Goal: Download file/media

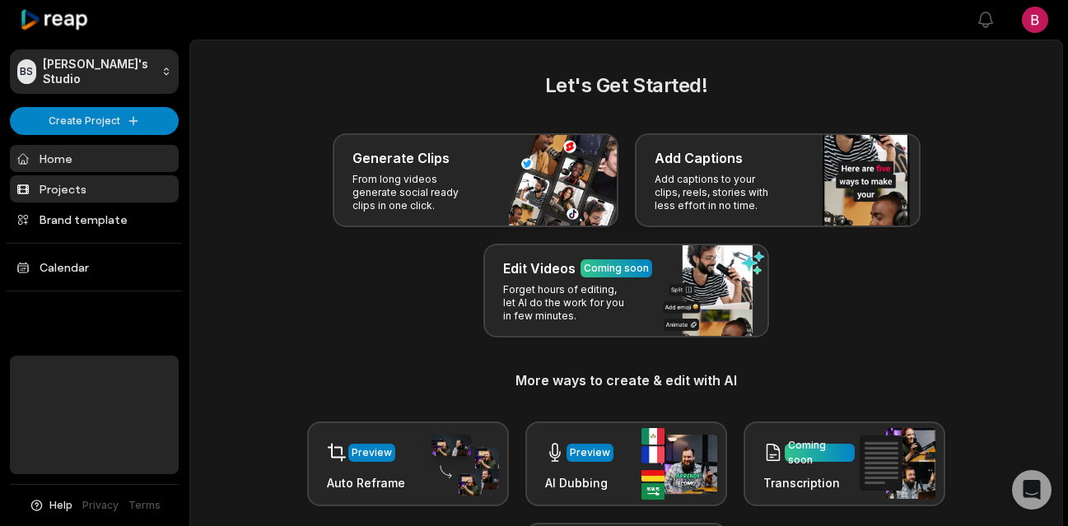
click at [93, 186] on link "Projects" at bounding box center [94, 188] width 169 height 27
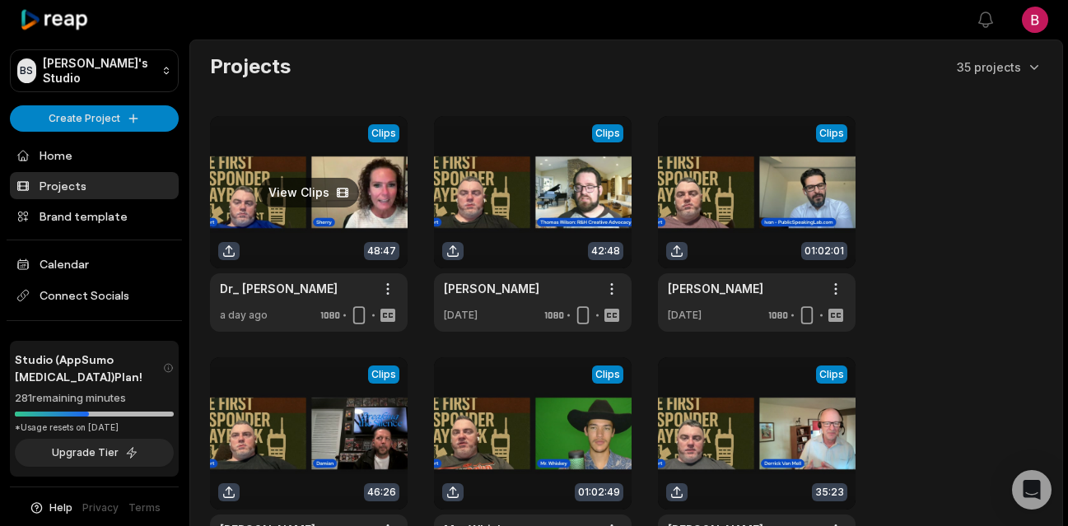
click at [319, 196] on link at bounding box center [309, 224] width 198 height 216
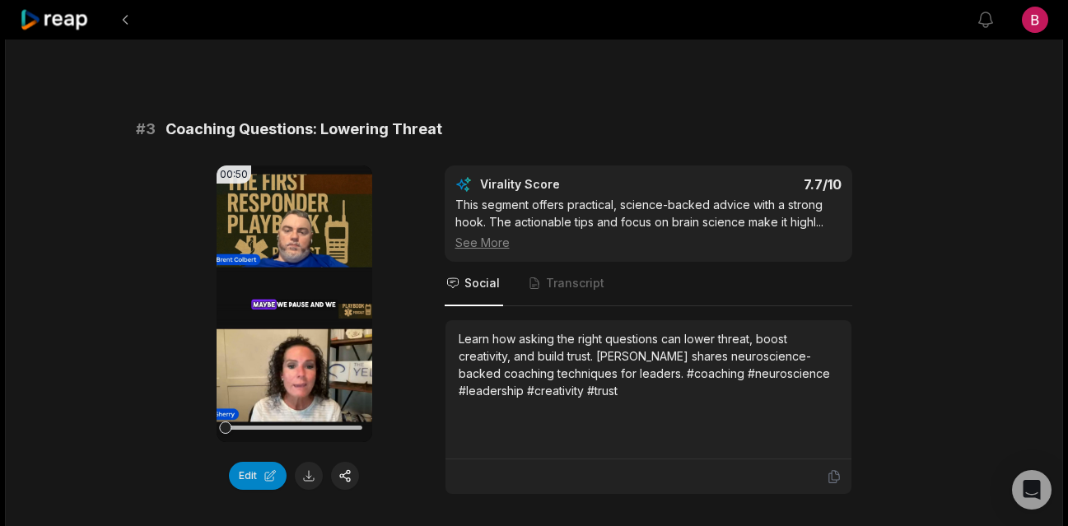
scroll to position [1031, 0]
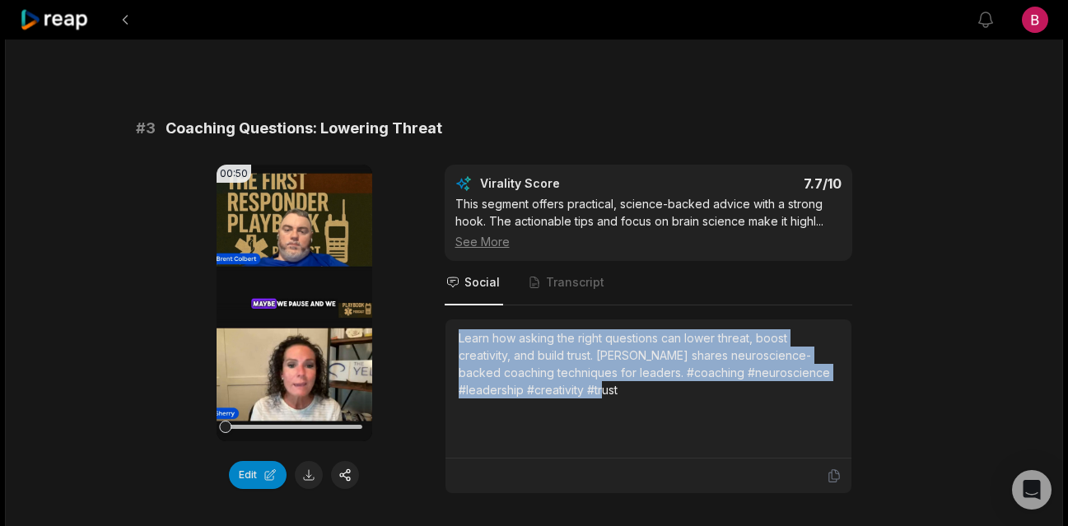
drag, startPoint x: 649, startPoint y: 393, endPoint x: 454, endPoint y: 344, distance: 200.4
click at [454, 344] on div "Learn how asking the right questions can lower threat, boost creativity, and bu…" at bounding box center [648, 388] width 406 height 139
copy div "Learn how asking the right questions can lower threat, boost creativity, and bu…"
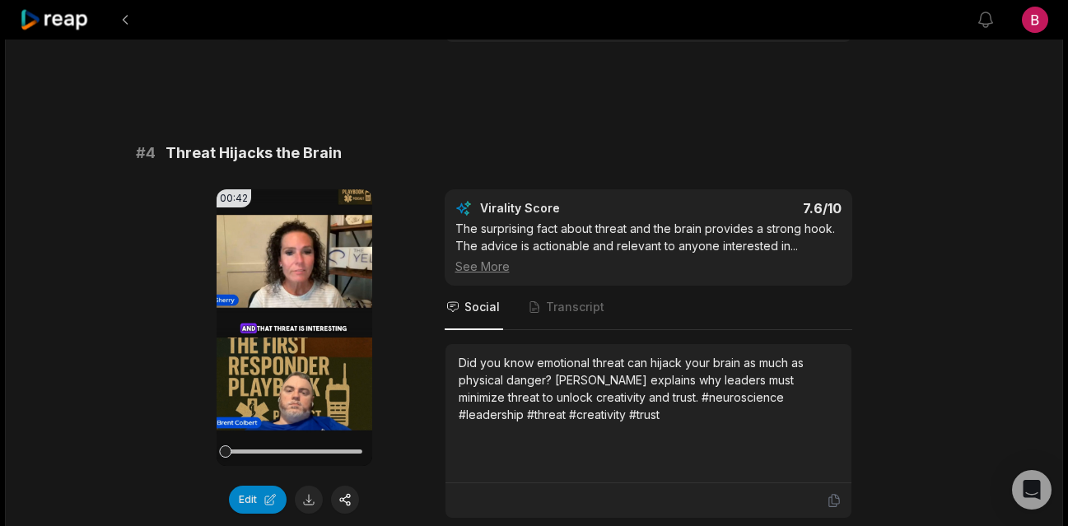
scroll to position [1532, 0]
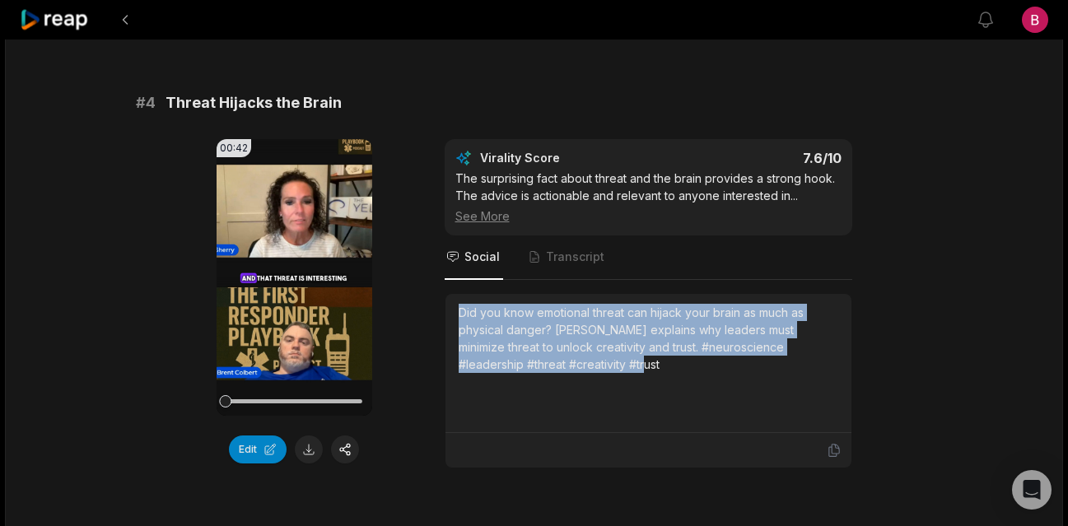
drag, startPoint x: 575, startPoint y: 369, endPoint x: 452, endPoint y: 316, distance: 134.2
click at [452, 316] on div "Did you know emotional threat can hijack your brain as much as physical danger?…" at bounding box center [648, 363] width 406 height 139
copy div "Did you know emotional threat can hijack your brain as much as physical danger?…"
click at [317, 454] on button at bounding box center [309, 449] width 28 height 28
